Goal: Navigation & Orientation: Find specific page/section

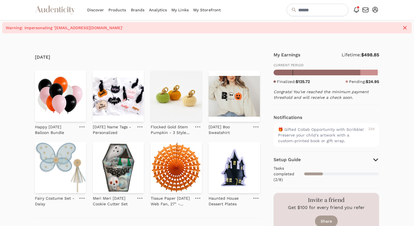
click at [159, 10] on link "Analytics" at bounding box center [158, 10] width 18 height 20
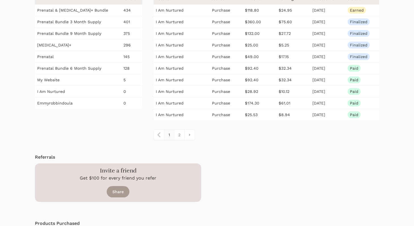
scroll to position [104, 0]
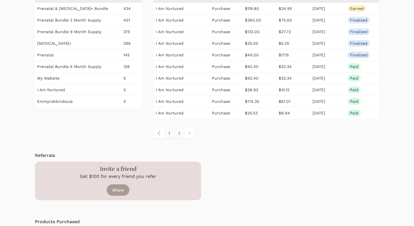
click at [179, 133] on link "2" at bounding box center [179, 133] width 10 height 10
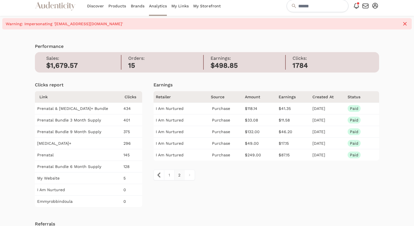
scroll to position [0, 0]
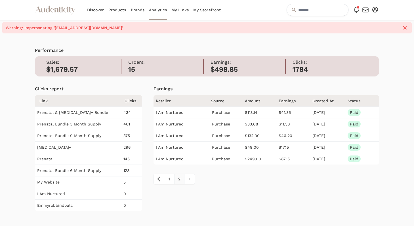
click at [185, 12] on link "My Links" at bounding box center [179, 10] width 17 height 20
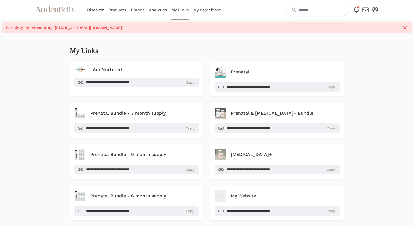
click at [204, 9] on link "My Storefront" at bounding box center [206, 10] width 27 height 20
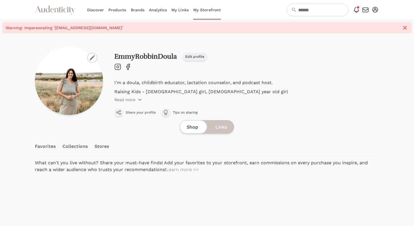
scroll to position [71, 0]
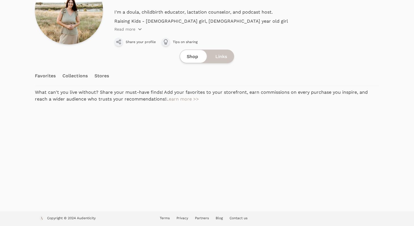
click at [76, 77] on link "Collections" at bounding box center [74, 76] width 25 height 20
click at [96, 78] on link "Stores" at bounding box center [101, 76] width 15 height 20
